Goal: Task Accomplishment & Management: Use online tool/utility

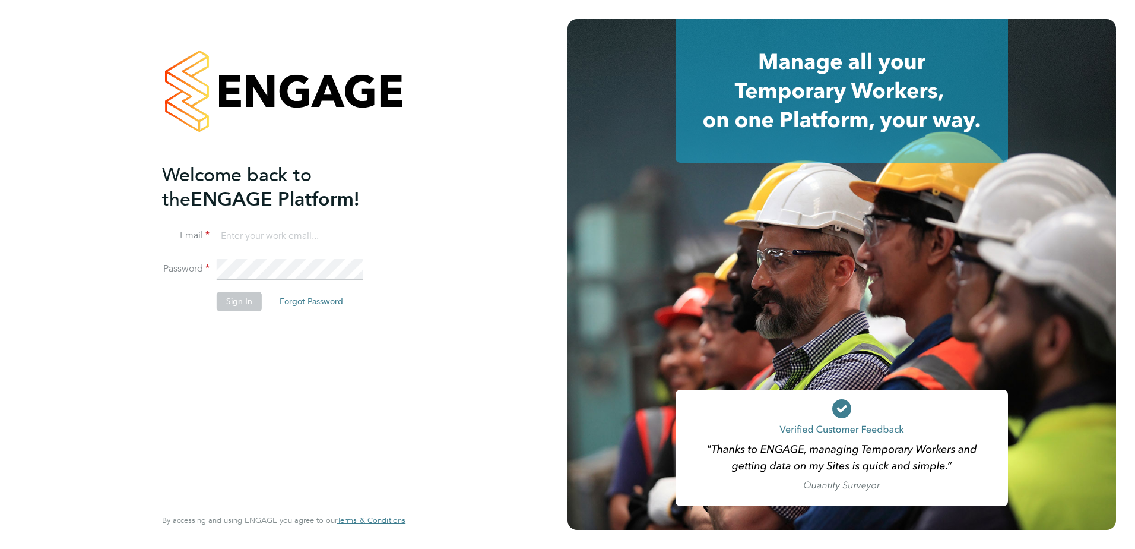
type input "paul.marcus@vistry.co.uk"
click at [226, 302] on button "Sign In" at bounding box center [239, 301] width 45 height 19
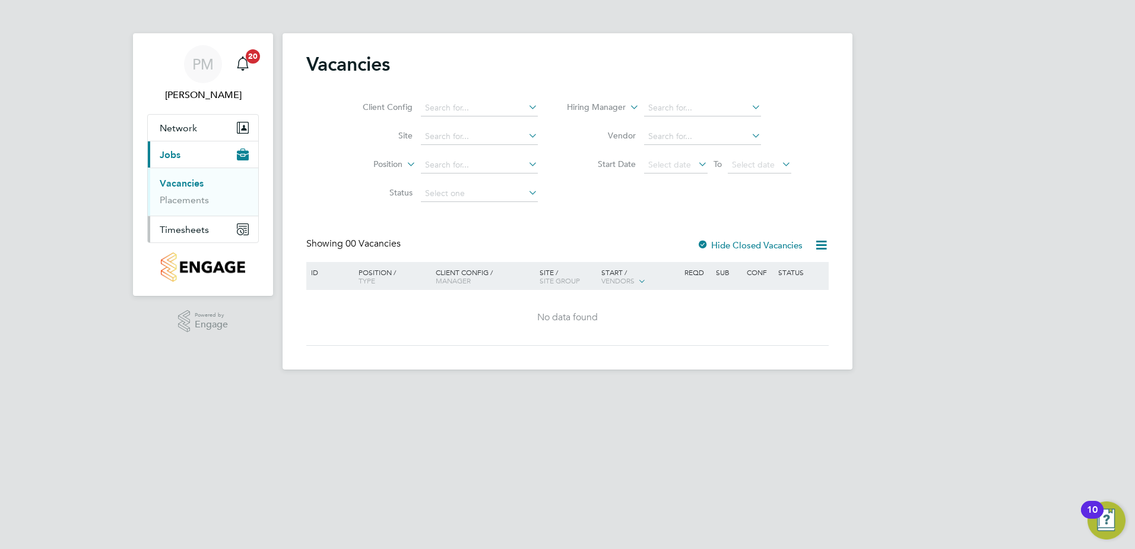
click at [184, 227] on span "Timesheets" at bounding box center [184, 229] width 49 height 11
click at [183, 207] on link "Timesheets" at bounding box center [184, 209] width 49 height 11
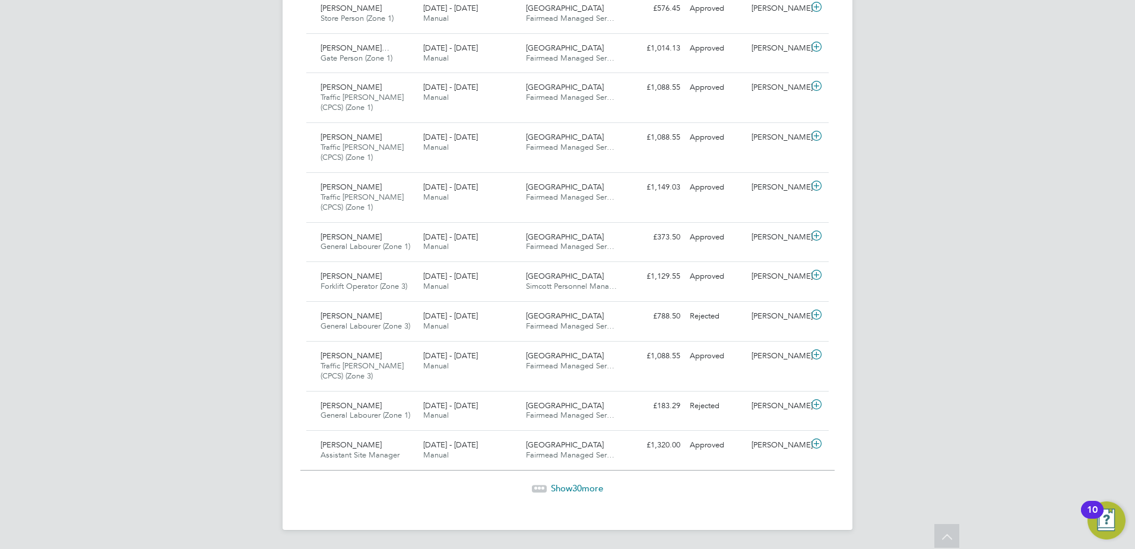
click at [570, 484] on span "Show 30 more" at bounding box center [577, 487] width 52 height 11
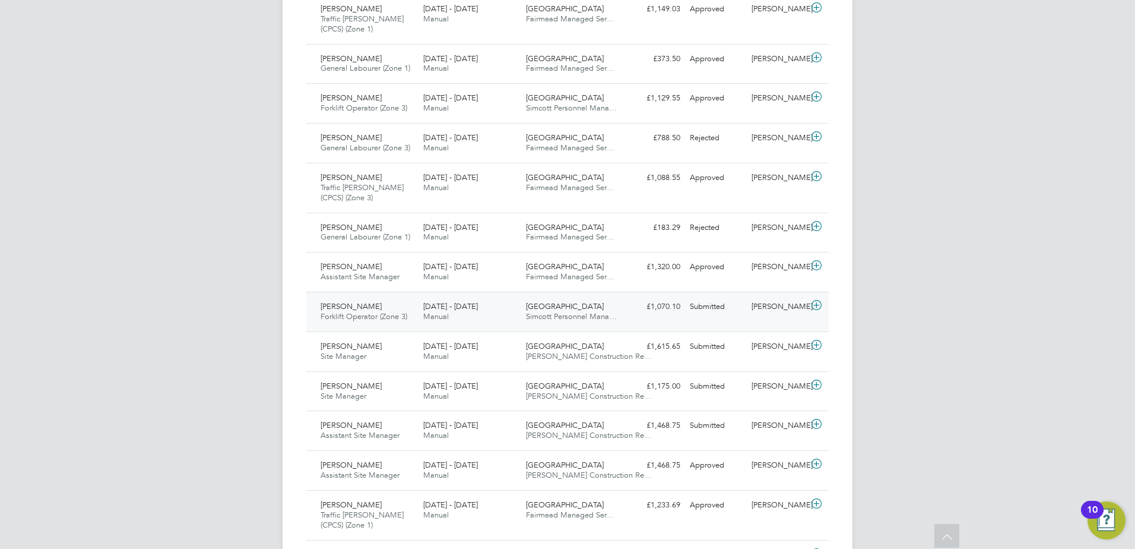
click at [332, 306] on span "[PERSON_NAME]" at bounding box center [351, 306] width 61 height 10
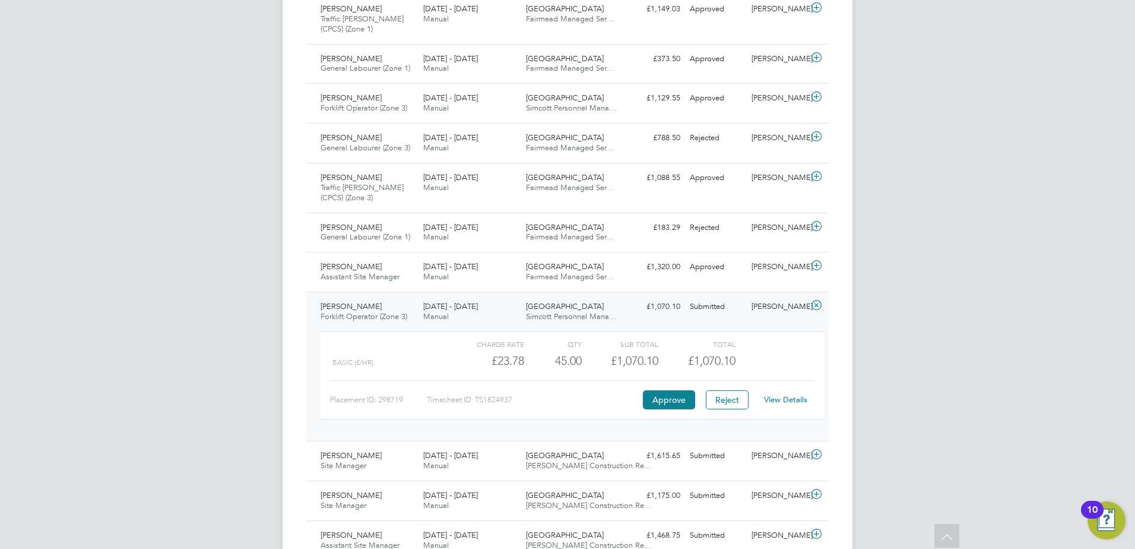
click at [788, 397] on link "View Details" at bounding box center [785, 399] width 43 height 10
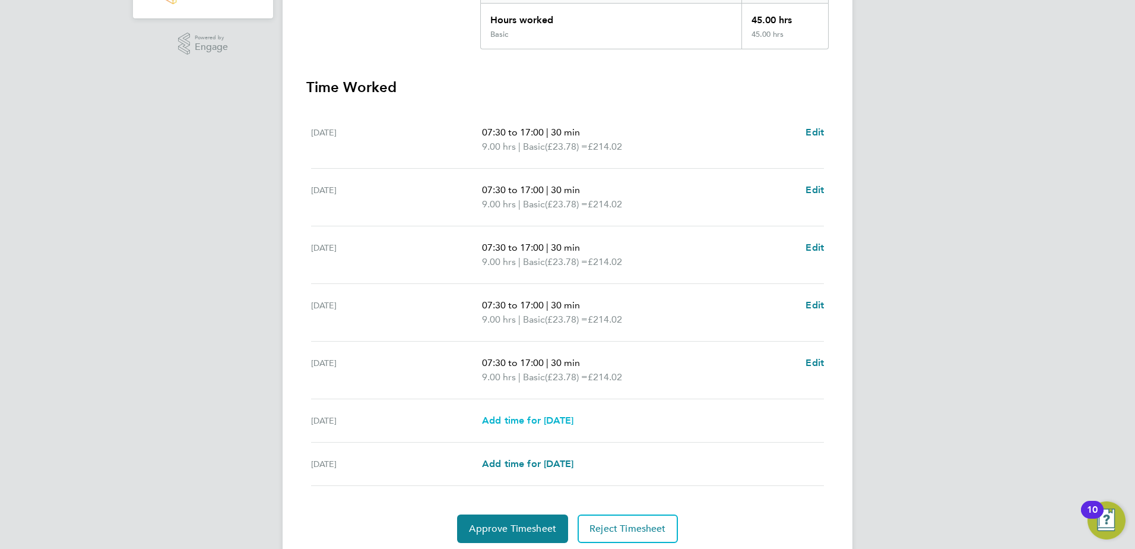
scroll to position [319, 0]
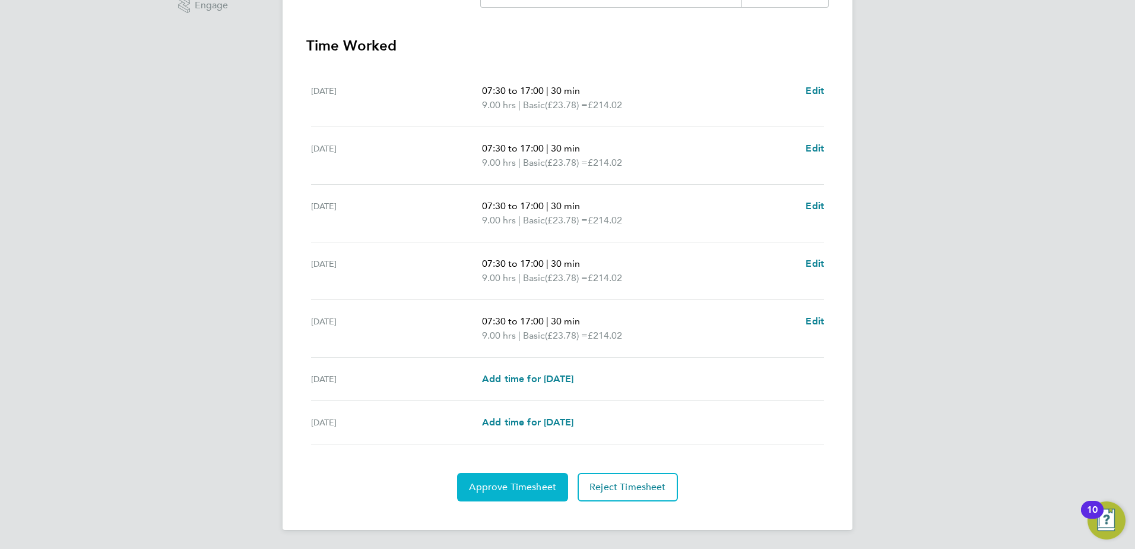
click at [514, 494] on button "Approve Timesheet" at bounding box center [512, 487] width 111 height 29
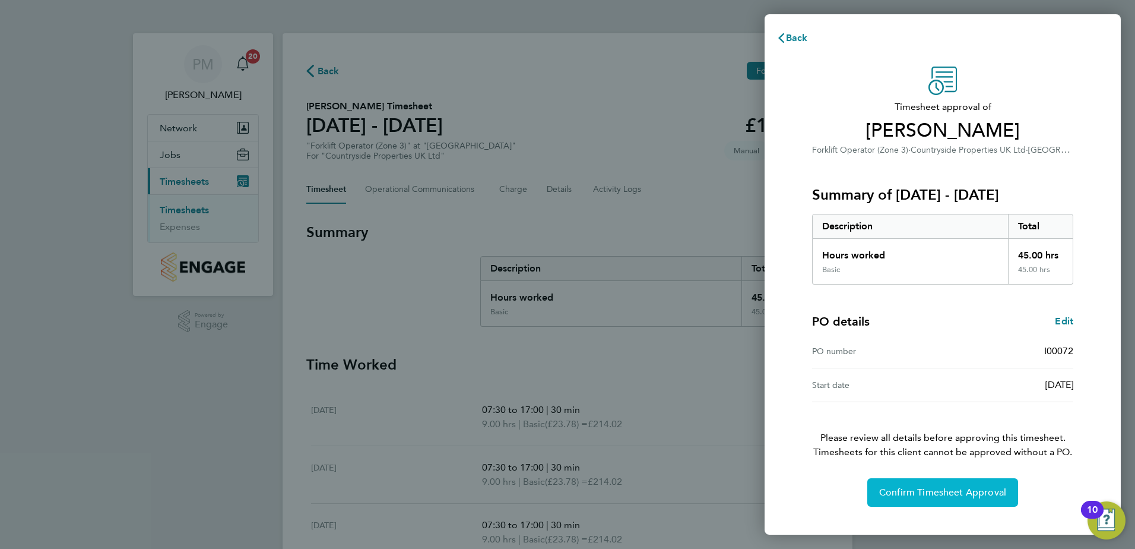
click at [897, 493] on span "Confirm Timesheet Approval" at bounding box center [943, 492] width 127 height 12
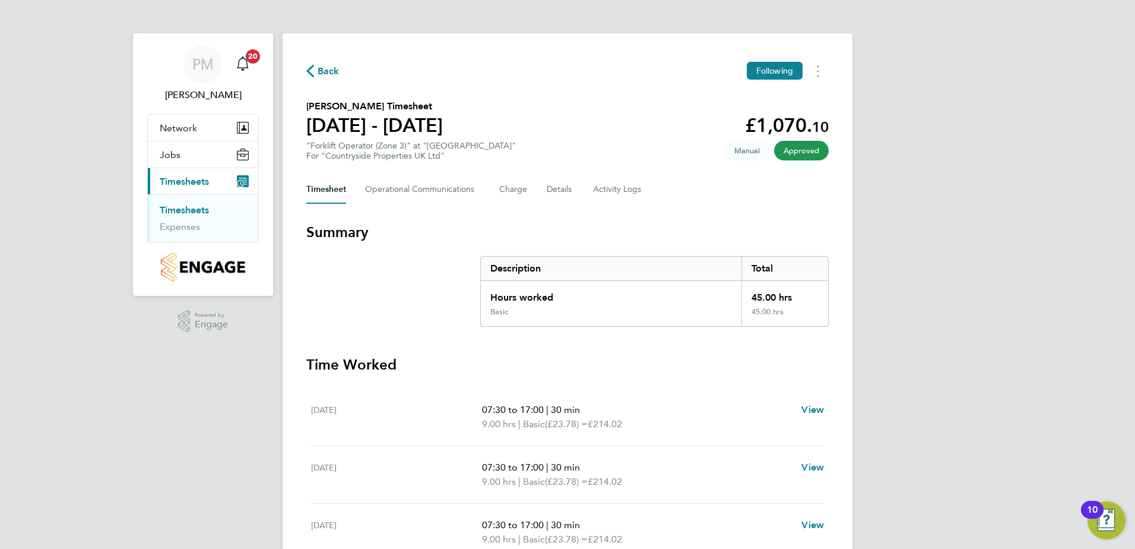
click at [179, 213] on link "Timesheets" at bounding box center [184, 209] width 49 height 11
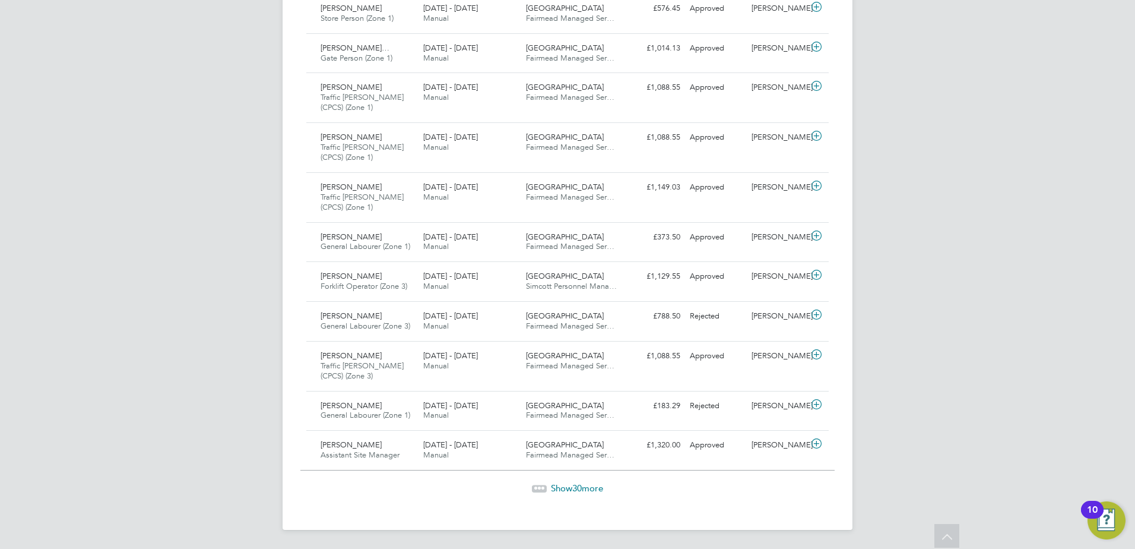
click at [563, 486] on span "Show 30 more" at bounding box center [577, 487] width 52 height 11
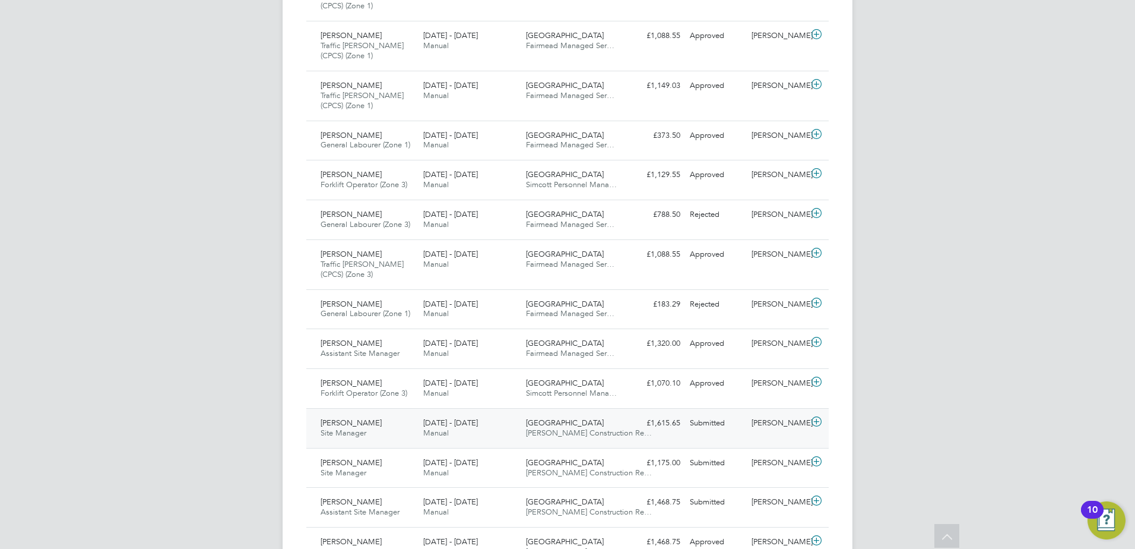
click at [347, 419] on span "[PERSON_NAME]" at bounding box center [351, 422] width 61 height 10
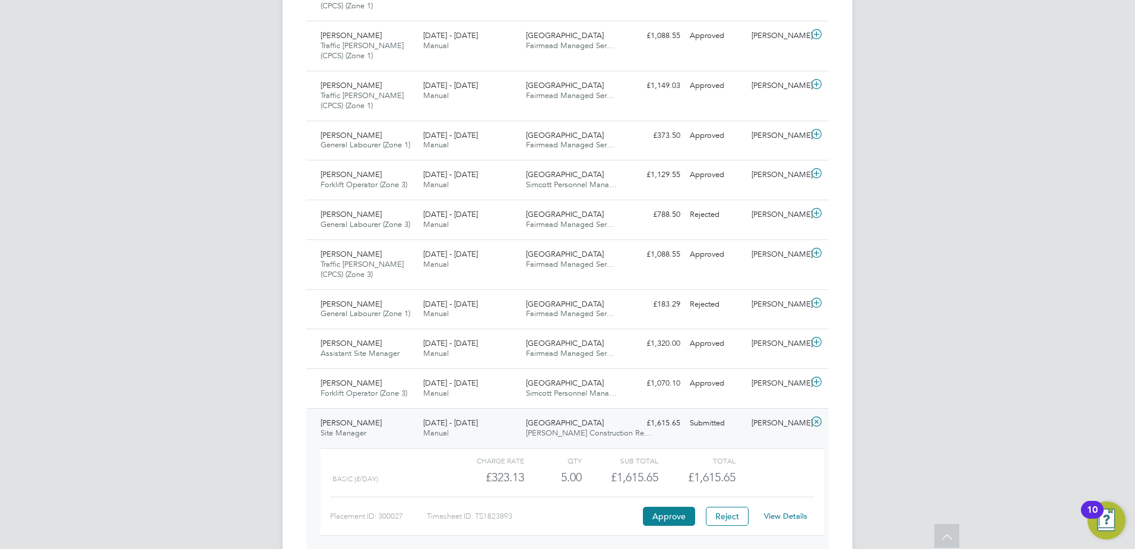
click at [783, 511] on link "View Details" at bounding box center [785, 516] width 43 height 10
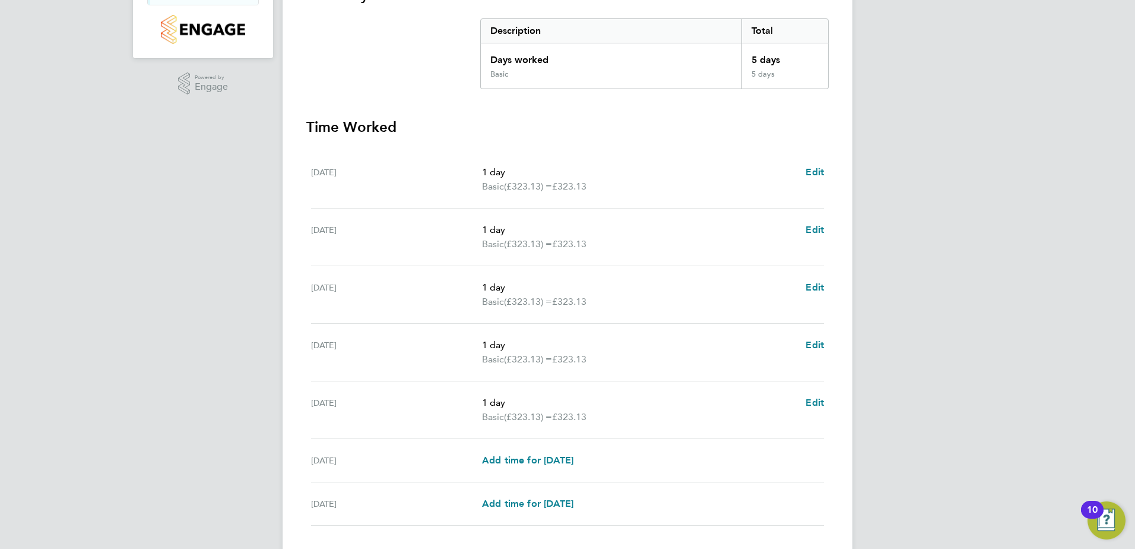
scroll to position [319, 0]
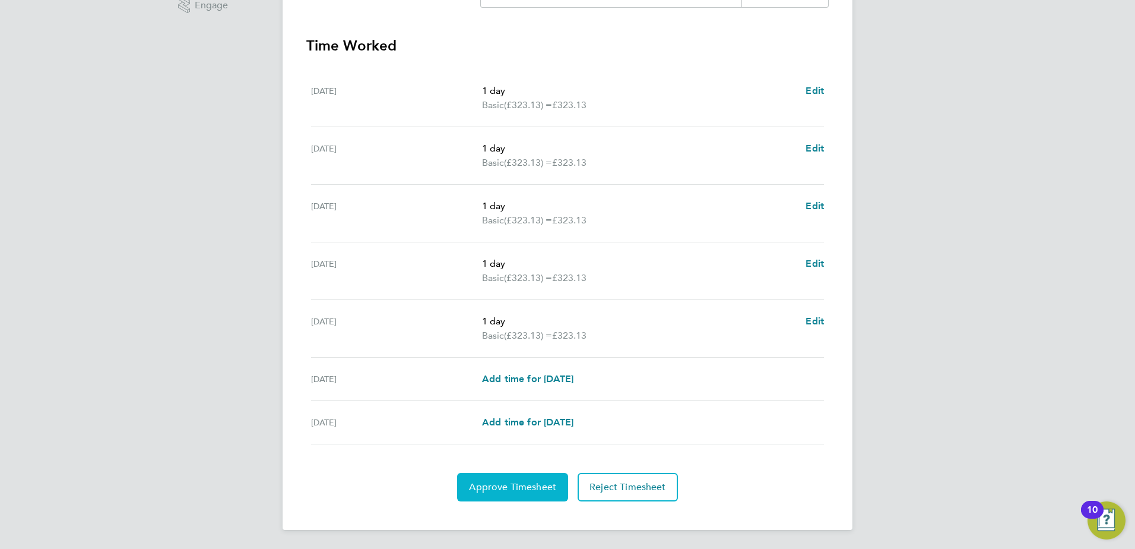
click at [509, 481] on span "Approve Timesheet" at bounding box center [512, 487] width 87 height 12
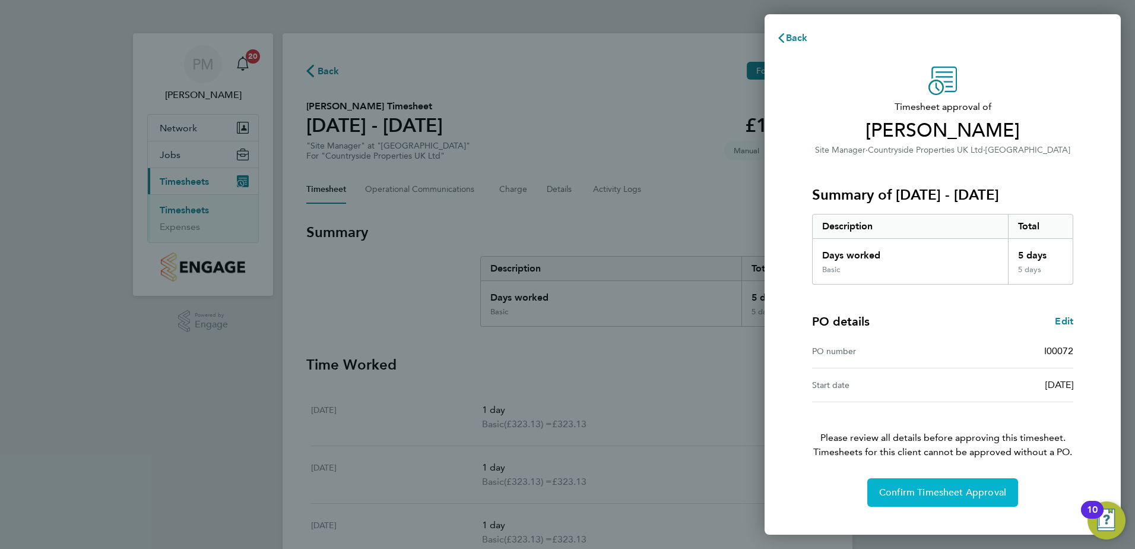
click at [922, 488] on span "Confirm Timesheet Approval" at bounding box center [943, 492] width 127 height 12
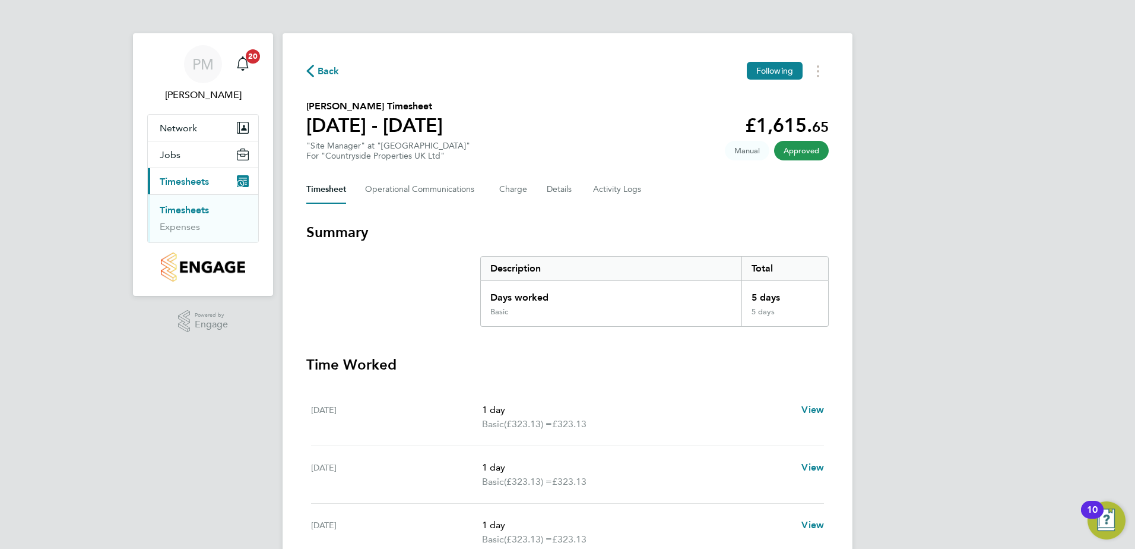
click at [182, 211] on link "Timesheets" at bounding box center [184, 209] width 49 height 11
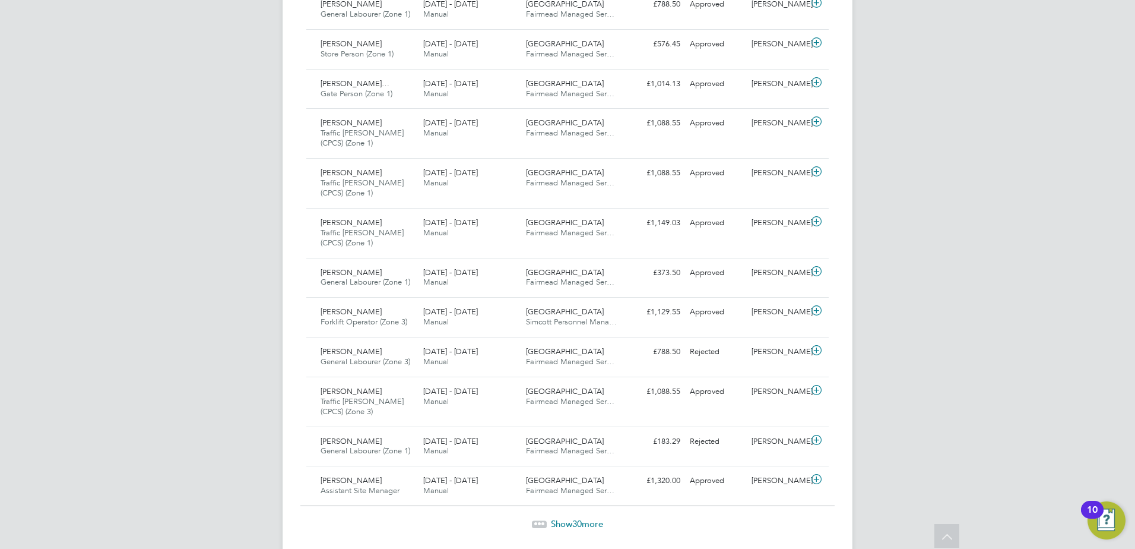
click at [568, 521] on span "Show 30 more" at bounding box center [577, 523] width 52 height 11
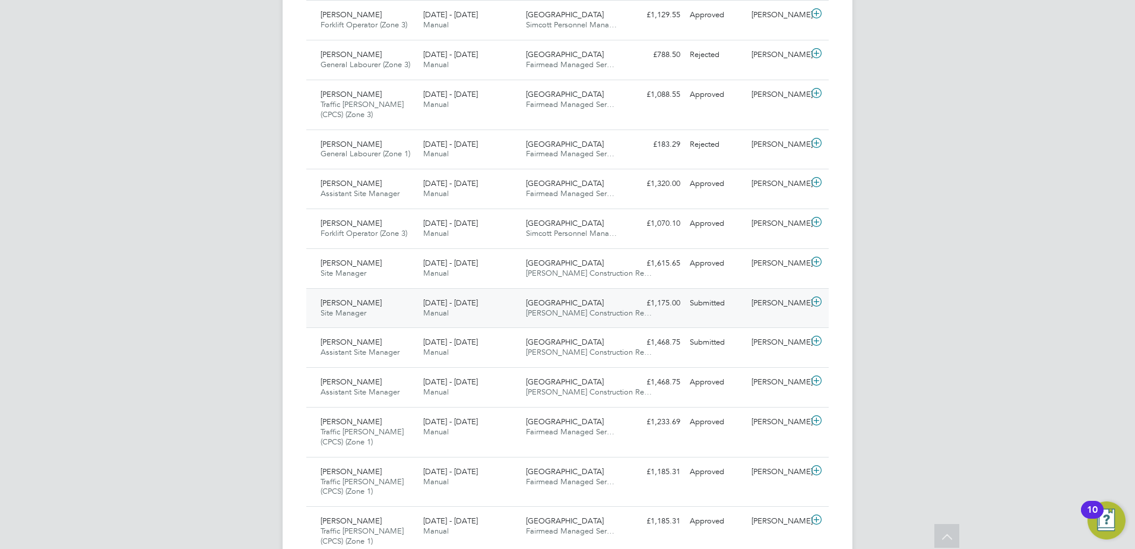
click at [342, 299] on span "[PERSON_NAME]" at bounding box center [351, 303] width 61 height 10
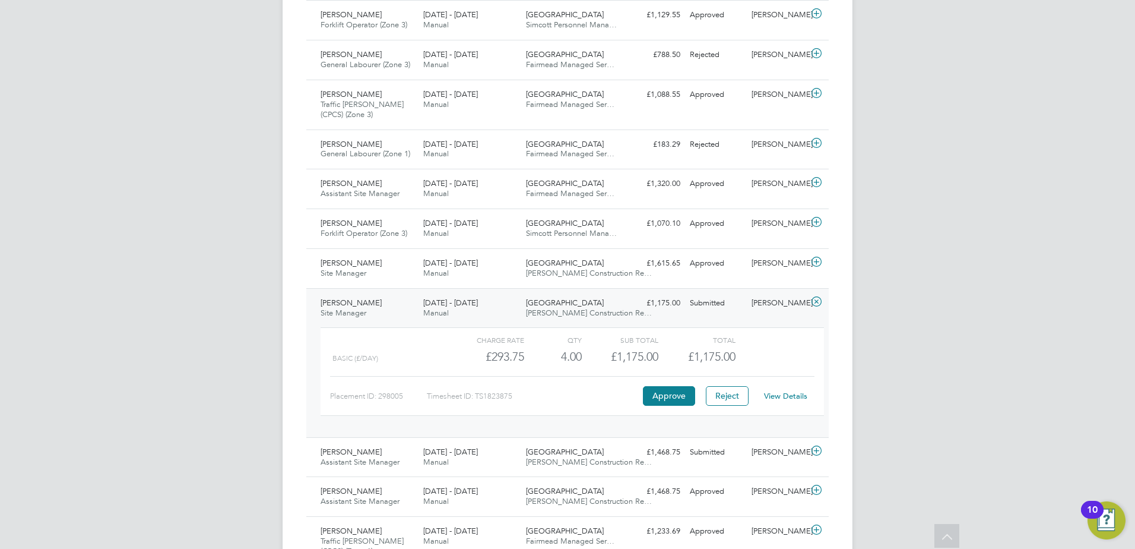
click at [779, 397] on link "View Details" at bounding box center [785, 396] width 43 height 10
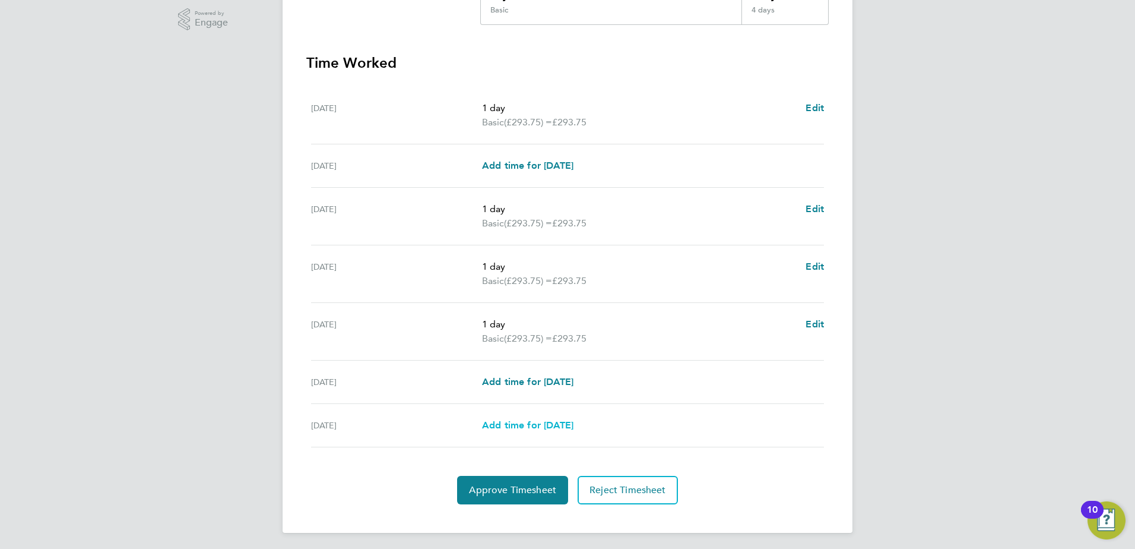
scroll to position [305, 0]
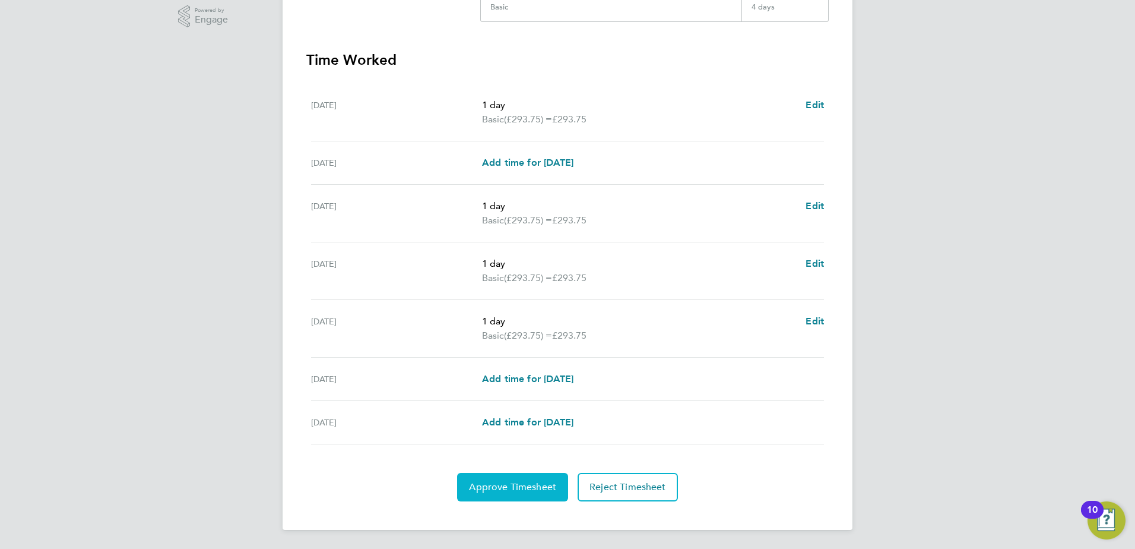
click at [507, 482] on span "Approve Timesheet" at bounding box center [512, 487] width 87 height 12
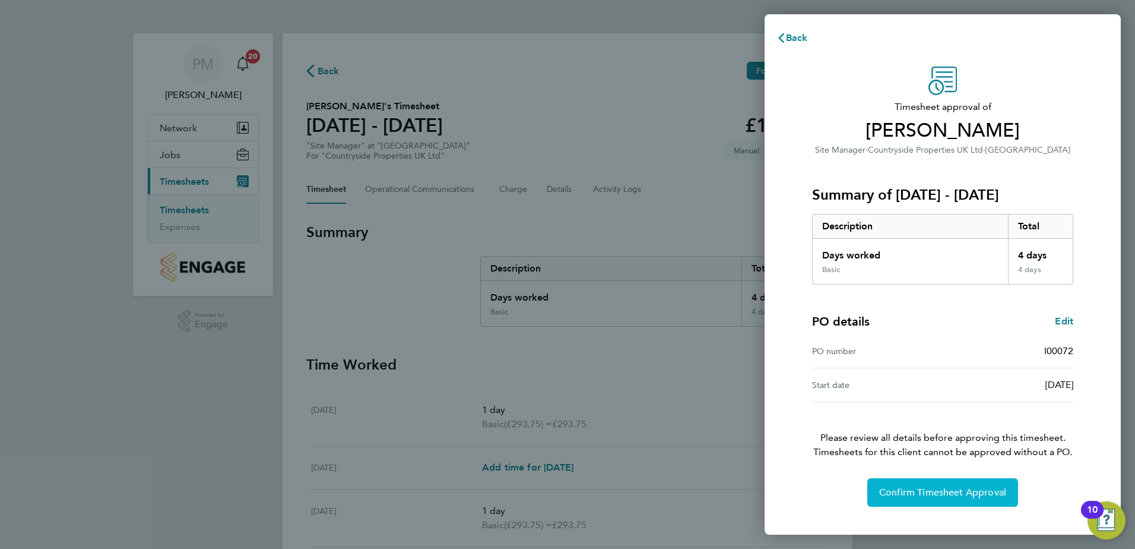
click at [912, 494] on span "Confirm Timesheet Approval" at bounding box center [943, 492] width 127 height 12
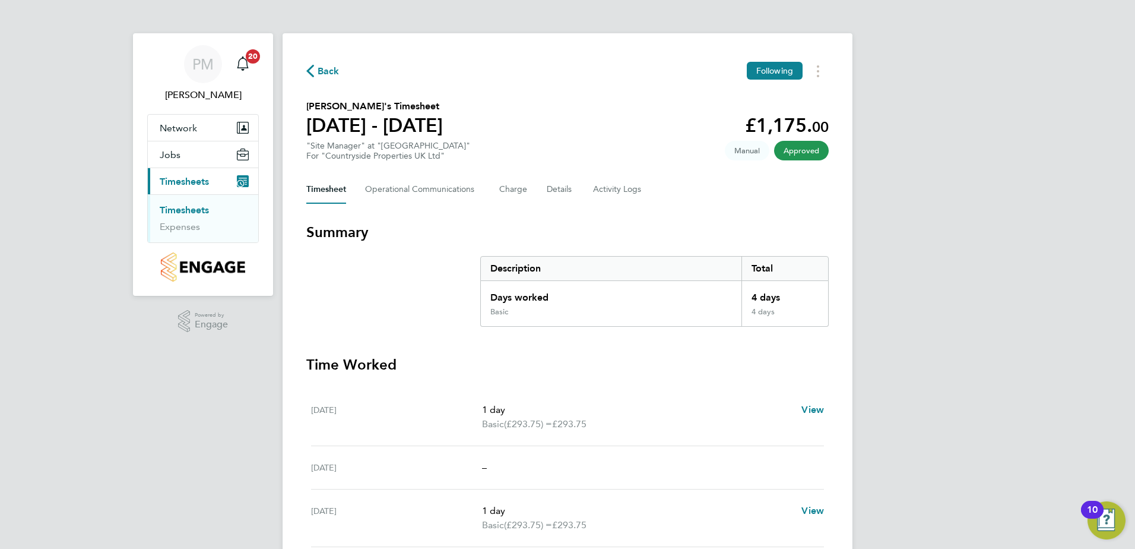
click at [179, 209] on link "Timesheets" at bounding box center [184, 209] width 49 height 11
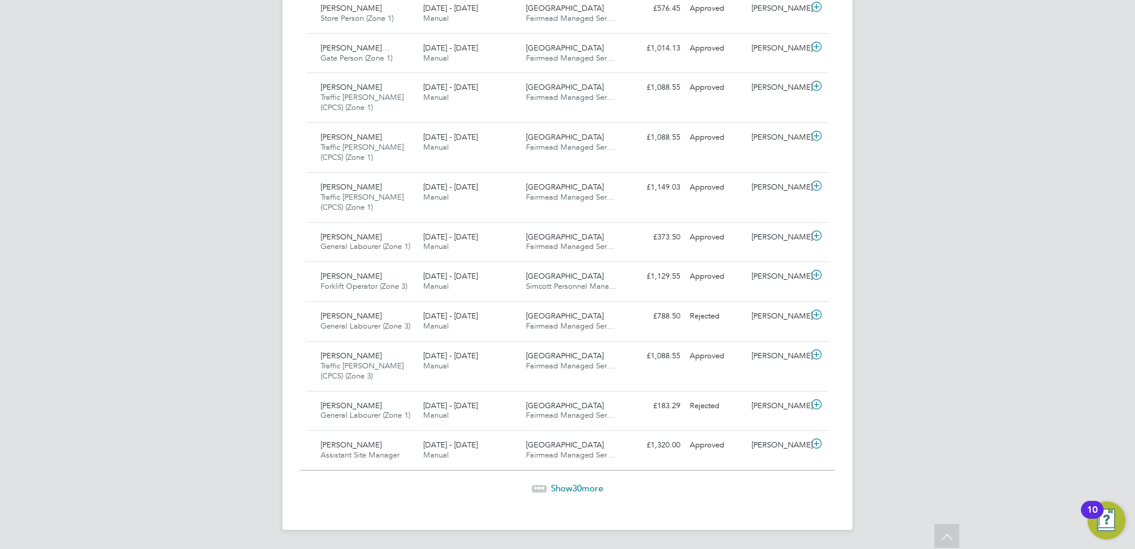
click at [570, 486] on span "Show 30 more" at bounding box center [577, 487] width 52 height 11
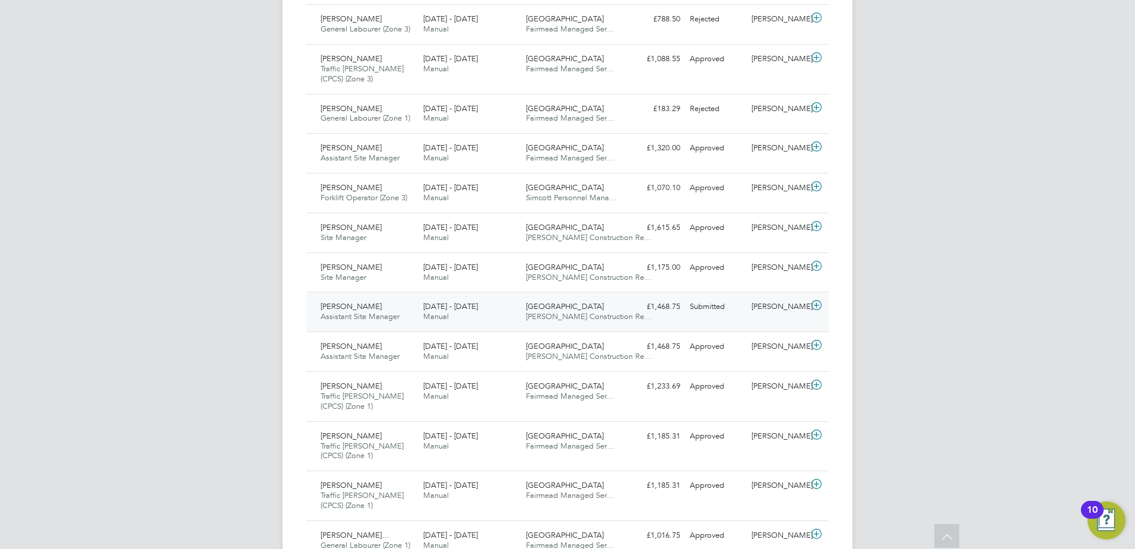
click at [356, 307] on span "[PERSON_NAME]" at bounding box center [351, 306] width 61 height 10
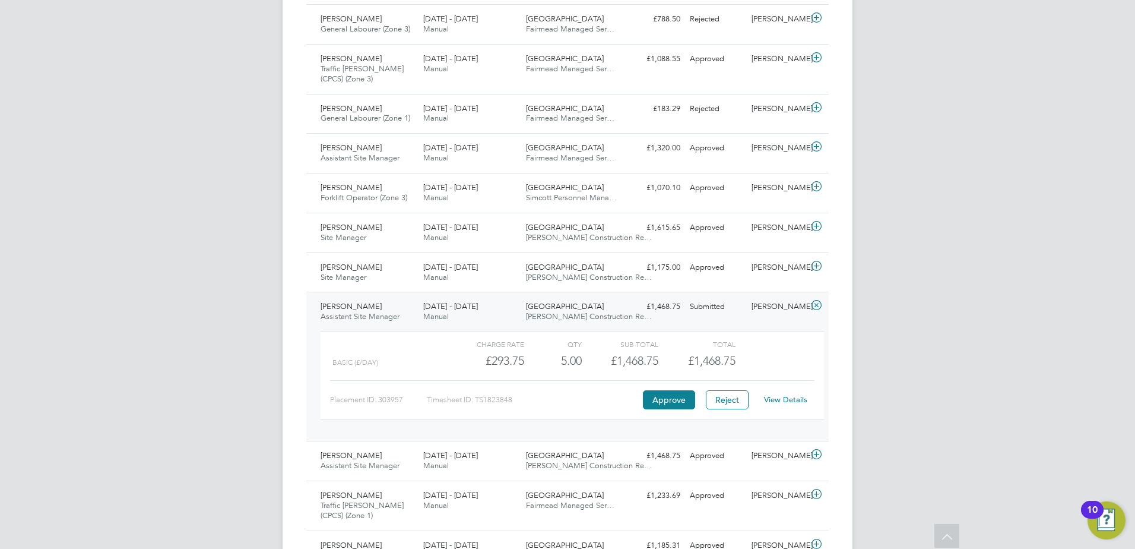
click at [784, 400] on link "View Details" at bounding box center [785, 399] width 43 height 10
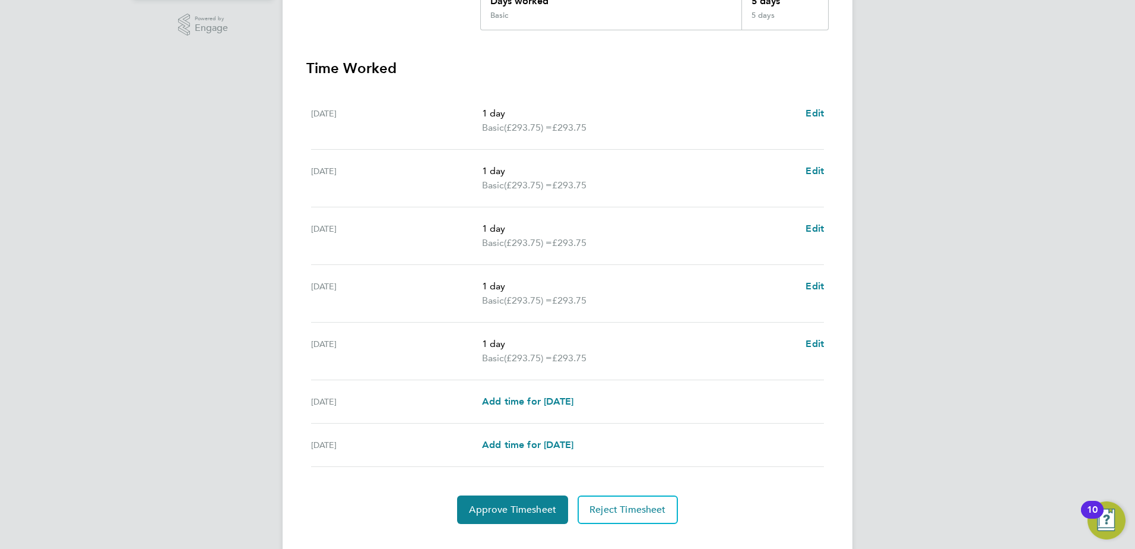
scroll to position [297, 0]
click at [518, 511] on span "Approve Timesheet" at bounding box center [512, 509] width 87 height 12
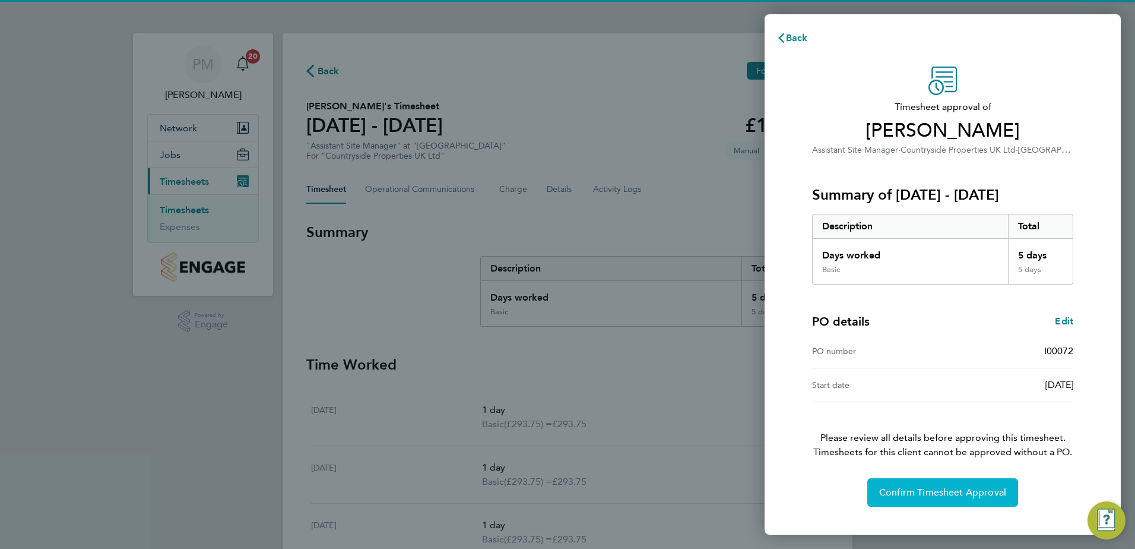
click at [913, 489] on span "Confirm Timesheet Approval" at bounding box center [943, 492] width 127 height 12
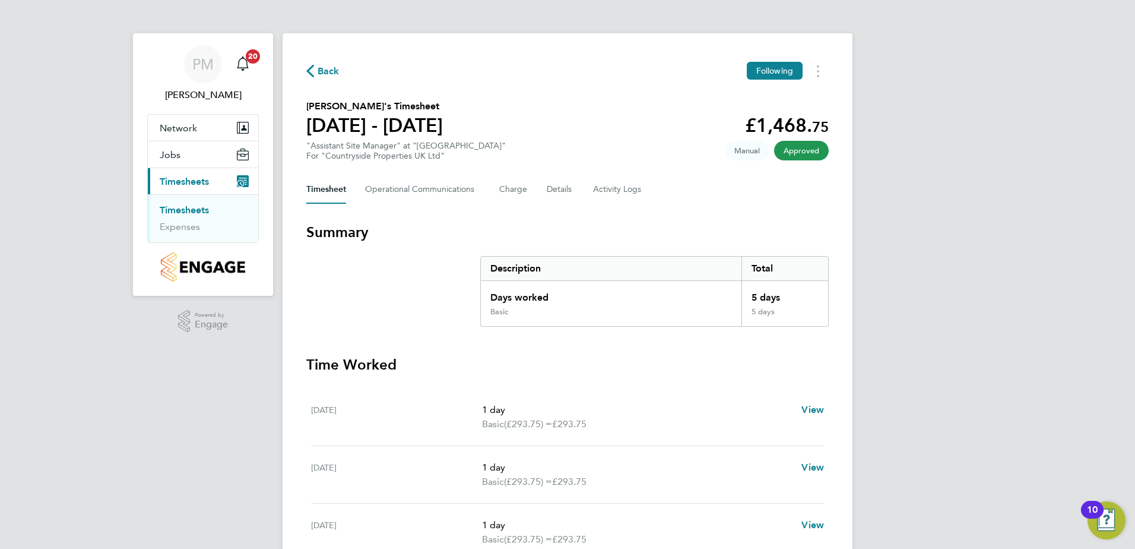
click at [198, 208] on link "Timesheets" at bounding box center [184, 209] width 49 height 11
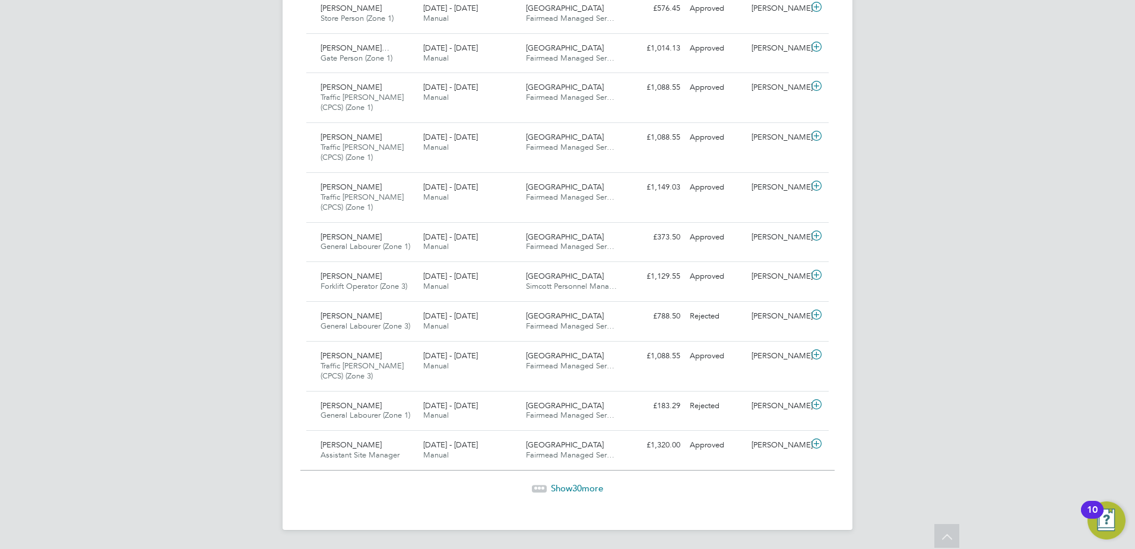
click at [566, 483] on span "Show 30 more" at bounding box center [577, 487] width 52 height 11
